Goal: Information Seeking & Learning: Understand process/instructions

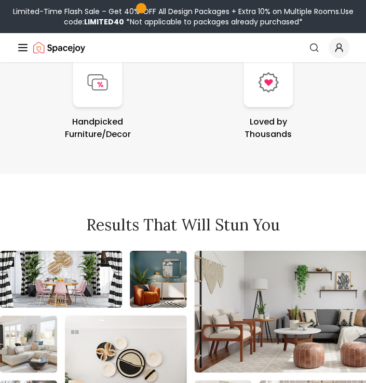
scroll to position [4943, 0]
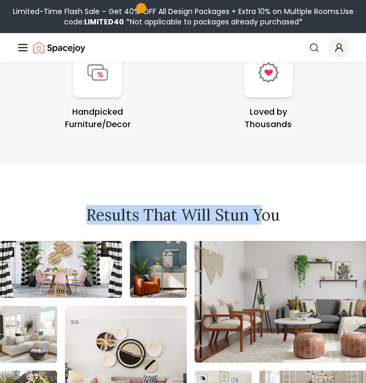
drag, startPoint x: 76, startPoint y: 212, endPoint x: 262, endPoint y: 217, distance: 185.4
click at [262, 217] on h2 "Results that will stun you" at bounding box center [183, 215] width 333 height 19
drag, startPoint x: 262, startPoint y: 217, endPoint x: 177, endPoint y: 196, distance: 87.4
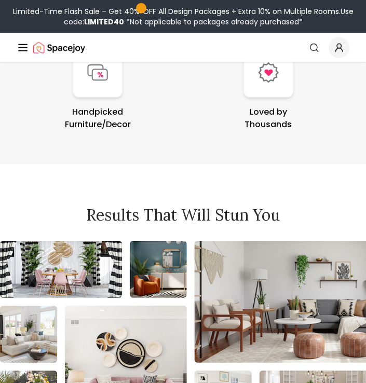
drag, startPoint x: 280, startPoint y: 216, endPoint x: 166, endPoint y: 227, distance: 114.7
click at [166, 227] on div "Results that will stun you" at bounding box center [183, 317] width 366 height 222
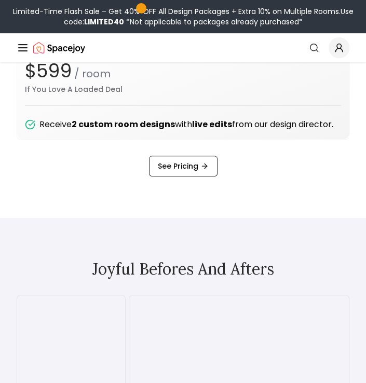
scroll to position [1920, 0]
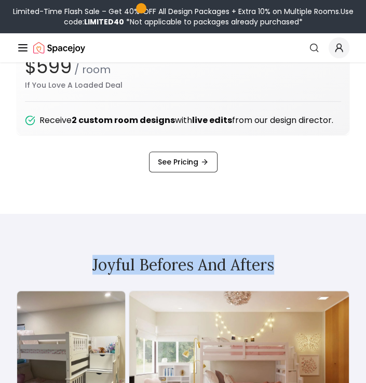
drag, startPoint x: 87, startPoint y: 260, endPoint x: 307, endPoint y: 266, distance: 220.1
click at [307, 266] on h2 "Joyful Befores and Afters" at bounding box center [183, 264] width 333 height 19
drag, startPoint x: 307, startPoint y: 266, endPoint x: 256, endPoint y: 233, distance: 60.7
click at [256, 233] on div "Joyful Befores and Afters" at bounding box center [183, 353] width 366 height 279
click at [299, 237] on div "Joyful Befores and Afters" at bounding box center [183, 353] width 366 height 279
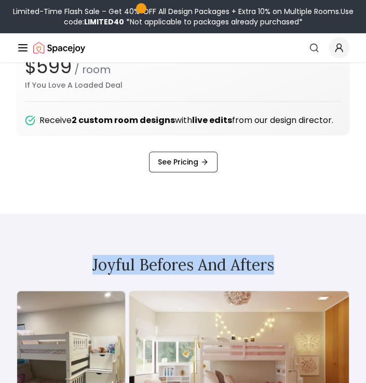
click at [203, 227] on div "Joyful Befores and Afters" at bounding box center [183, 353] width 366 height 279
drag, startPoint x: 76, startPoint y: 261, endPoint x: 295, endPoint y: 281, distance: 220.0
click at [295, 281] on div "Joyful Befores and Afters" at bounding box center [183, 353] width 366 height 279
drag, startPoint x: 295, startPoint y: 281, endPoint x: 168, endPoint y: 234, distance: 136.3
click at [168, 234] on div "Joyful Befores and Afters" at bounding box center [183, 353] width 366 height 279
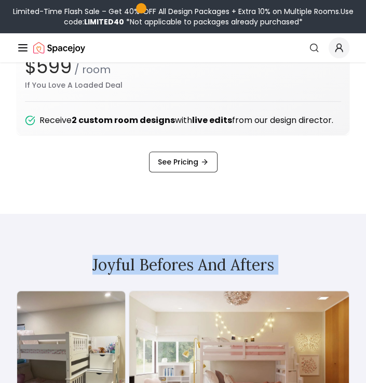
click at [171, 235] on div "Joyful Befores and Afters" at bounding box center [183, 353] width 366 height 279
click at [152, 236] on div "Joyful Befores and Afters" at bounding box center [183, 353] width 366 height 279
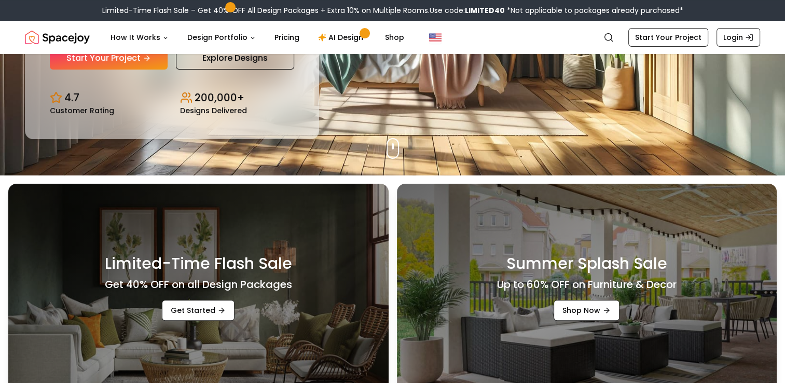
scroll to position [0, 0]
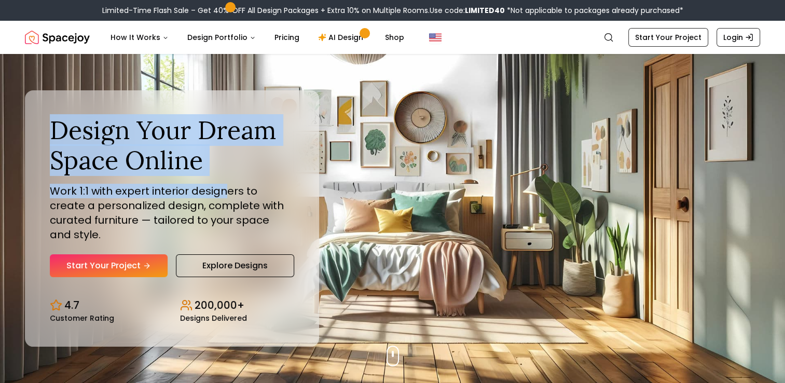
drag, startPoint x: 47, startPoint y: 120, endPoint x: 223, endPoint y: 187, distance: 188.7
click at [223, 187] on div "Design Your Dream Space Online Work 1:1 with expert interior designers to creat…" at bounding box center [172, 218] width 294 height 256
drag, startPoint x: 223, startPoint y: 187, endPoint x: 265, endPoint y: 168, distance: 45.7
click at [265, 168] on h1 "Design Your Dream Space Online" at bounding box center [172, 145] width 244 height 60
click at [212, 162] on h1 "Design Your Dream Space Online" at bounding box center [172, 145] width 244 height 60
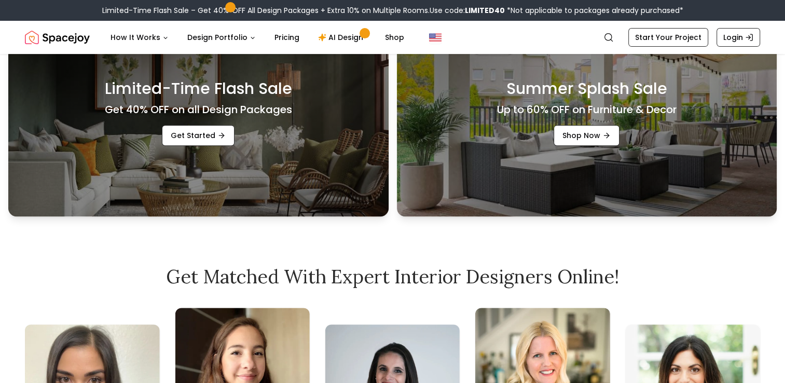
scroll to position [467, 0]
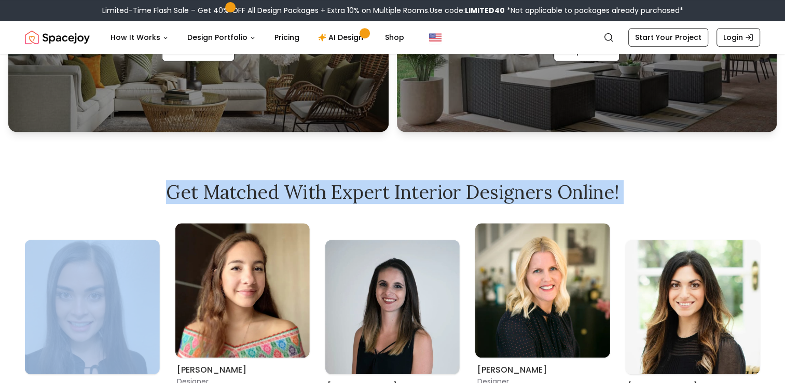
drag, startPoint x: 147, startPoint y: 194, endPoint x: 537, endPoint y: 215, distance: 390.3
click at [537, 215] on div "Get Matched with Expert Interior Designers Online! [PERSON_NAME] Designer [PERS…" at bounding box center [392, 315] width 785 height 267
click at [176, 185] on h2 "Get Matched with Expert Interior Designers Online!" at bounding box center [392, 192] width 735 height 21
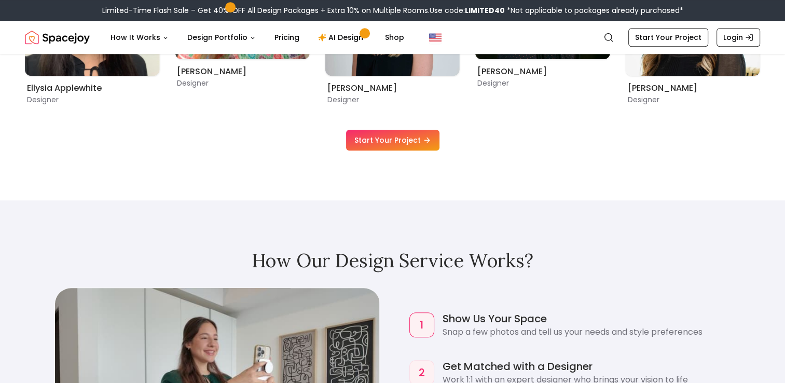
scroll to position [882, 0]
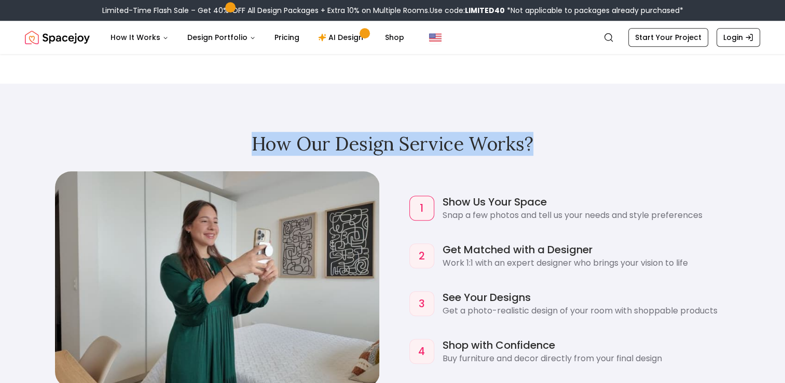
drag, startPoint x: 215, startPoint y: 152, endPoint x: 597, endPoint y: 152, distance: 382.0
click at [597, 152] on h2 "How Our Design Service Works?" at bounding box center [392, 143] width 735 height 21
drag, startPoint x: 597, startPoint y: 152, endPoint x: 658, endPoint y: 155, distance: 60.3
click at [658, 155] on div "How Our Design Service Works? 1 Show Us Your Space Snap a few photos and tell u…" at bounding box center [392, 261] width 785 height 354
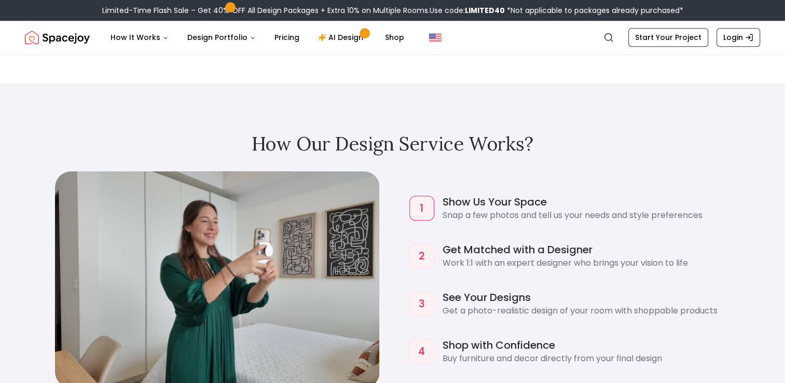
click at [576, 165] on div "How Our Design Service Works? 1 Show Us Your Space Snap a few photos and tell u…" at bounding box center [392, 261] width 785 height 354
